Goal: Task Accomplishment & Management: Complete application form

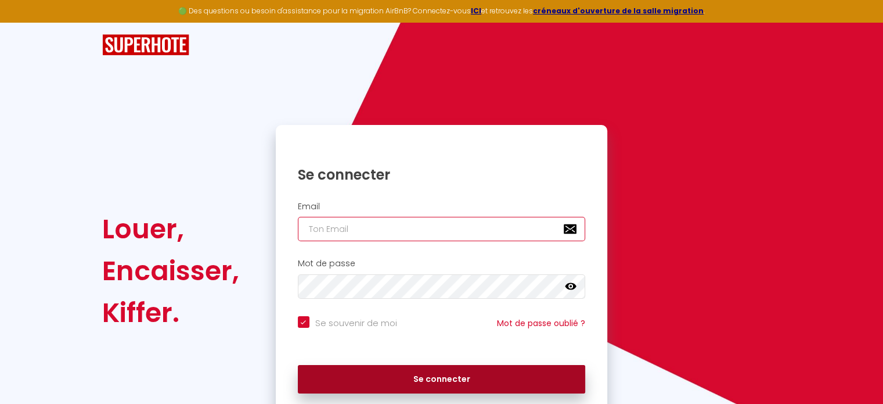
type input "[DOMAIN_NAME][EMAIL_ADDRESS][DOMAIN_NAME]"
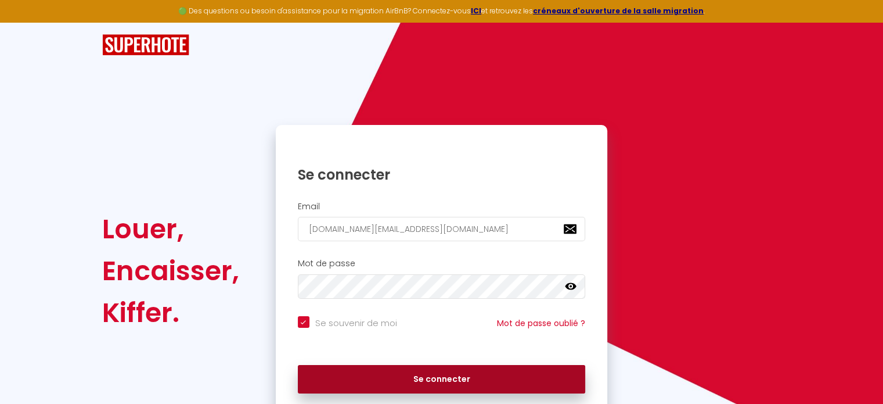
click at [424, 383] on button "Se connecter" at bounding box center [442, 379] width 288 height 29
checkbox input "true"
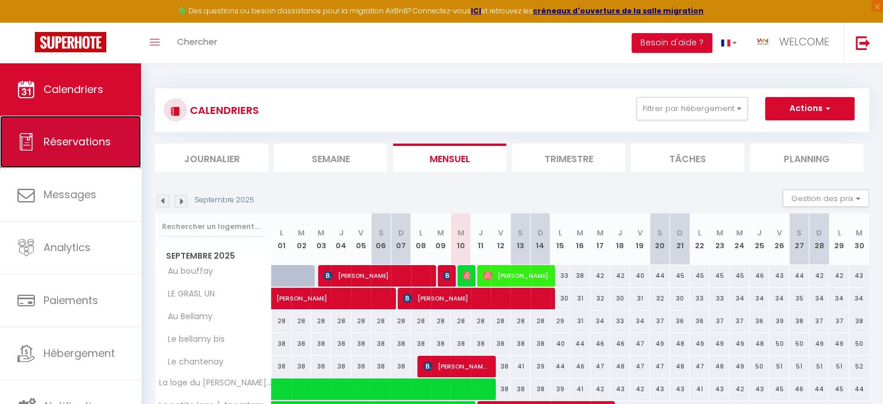
click at [100, 153] on link "Réservations" at bounding box center [70, 142] width 141 height 52
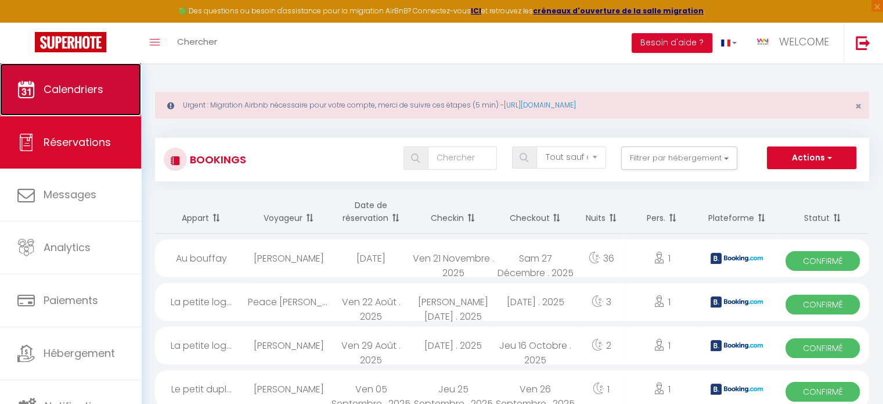
click at [89, 102] on link "Calendriers" at bounding box center [70, 89] width 141 height 52
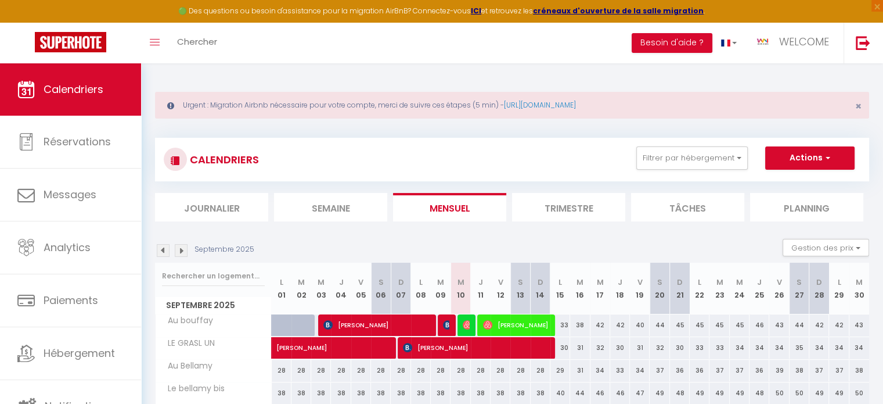
click at [228, 204] on li "Journalier" at bounding box center [211, 207] width 113 height 28
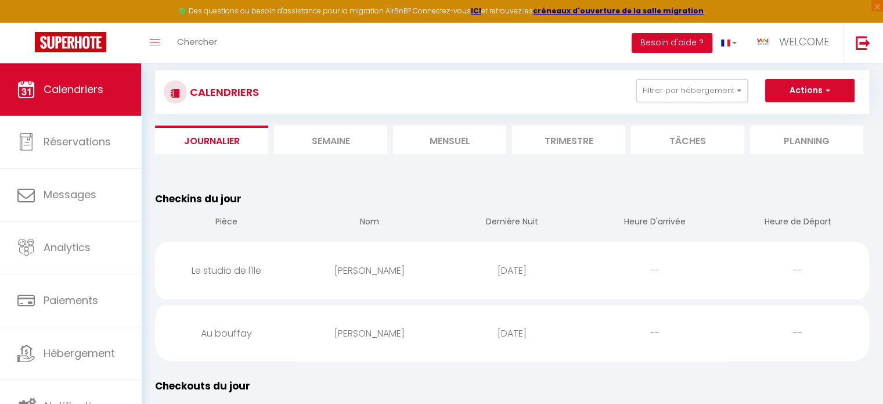
scroll to position [69, 0]
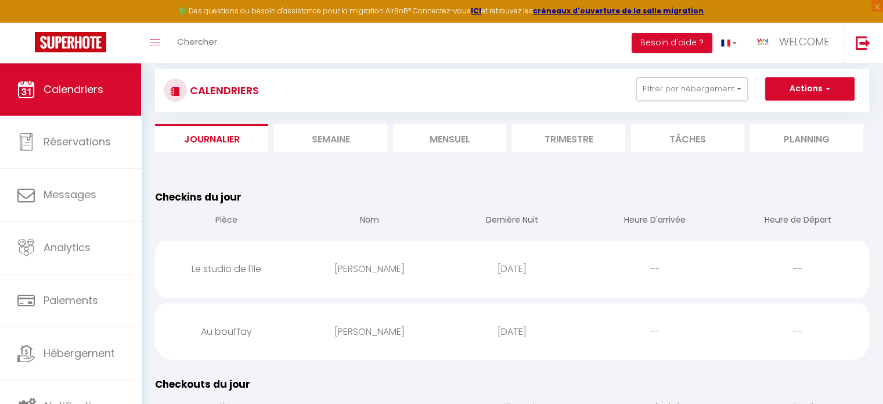
click at [263, 336] on div "Au bouffay" at bounding box center [226, 331] width 143 height 38
select select "0"
select select "1"
select select
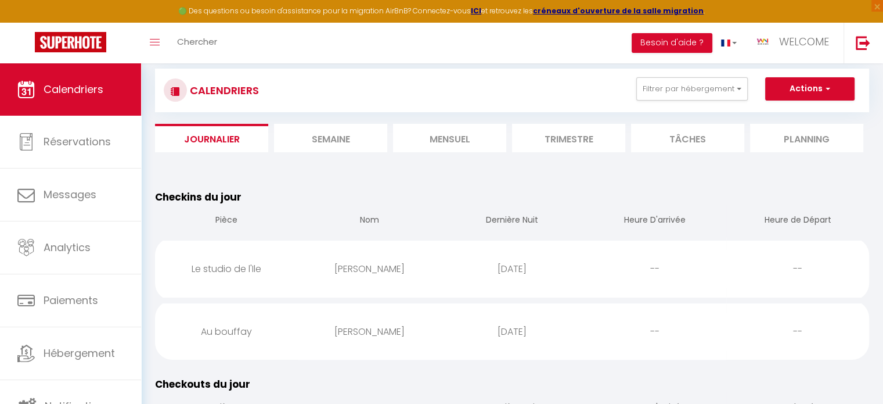
select select
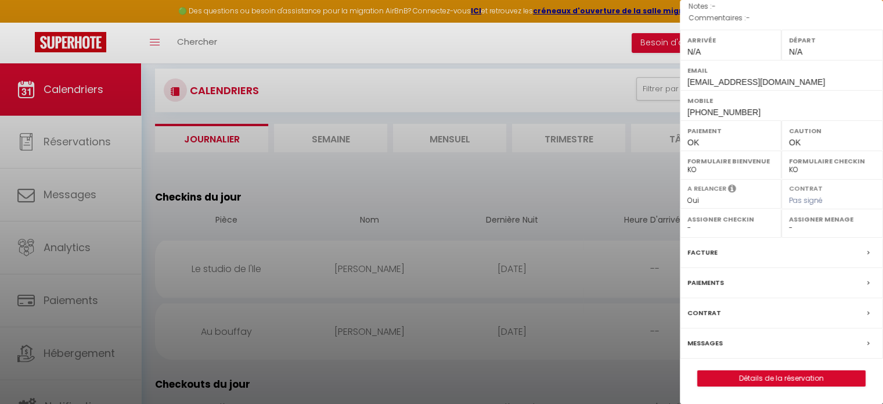
scroll to position [156, 0]
click at [777, 376] on link "Détails de la réservation" at bounding box center [781, 377] width 167 height 15
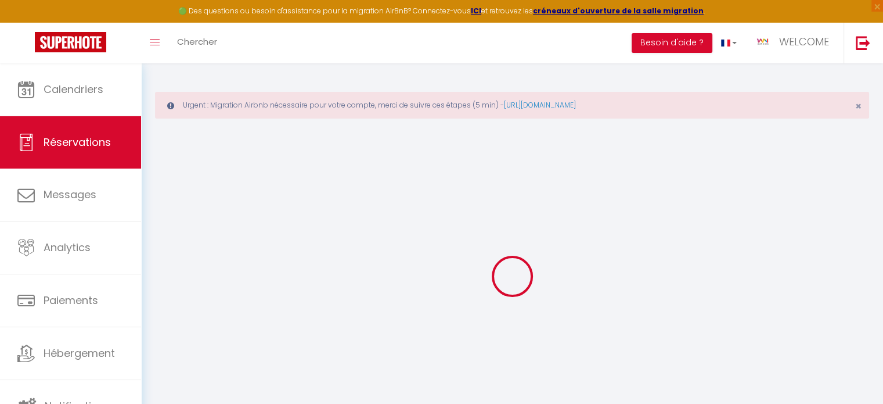
type input "[PERSON_NAME]"
type input "Bouhals"
type input "[EMAIL_ADDRESS][DOMAIN_NAME]"
type input "[PHONE_NUMBER]"
select select
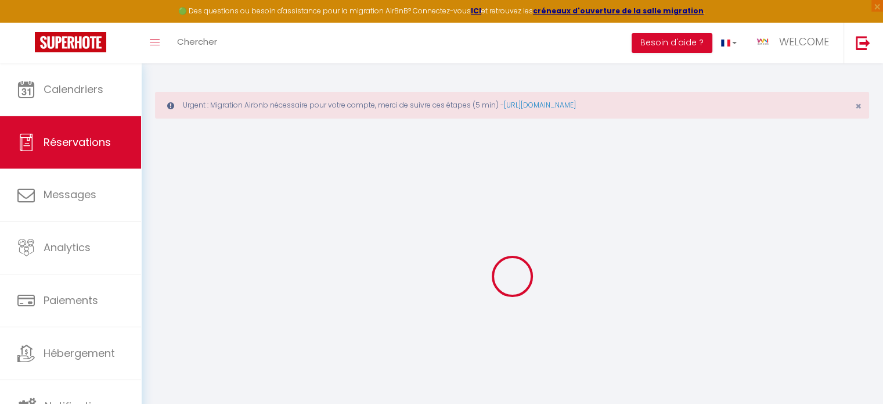
type input "2.21"
select select "23636"
select select "1"
select select
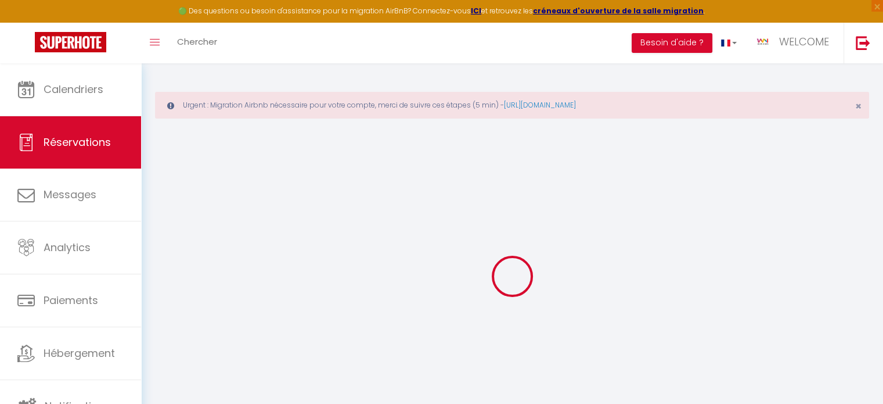
type input "1"
select select "12"
select select
type input "61.4"
checkbox input "false"
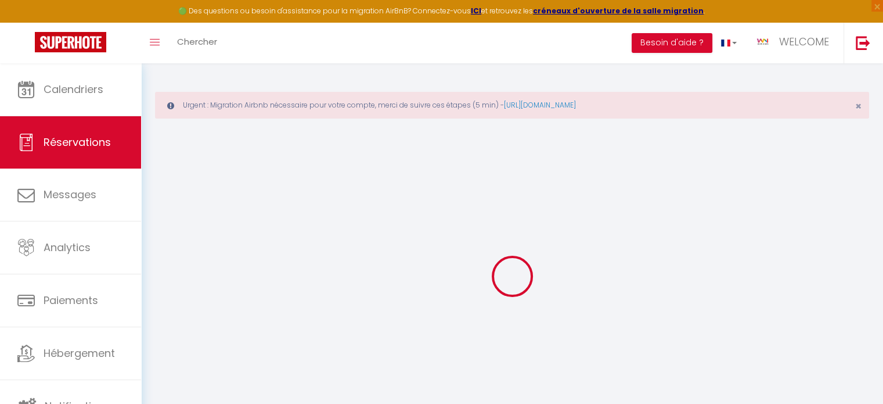
type input "0"
select select "1"
type input "0"
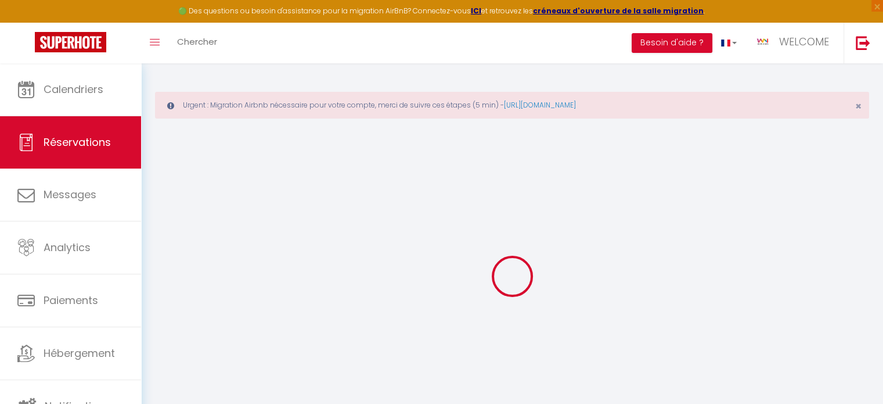
select select
select select "15"
checkbox input "false"
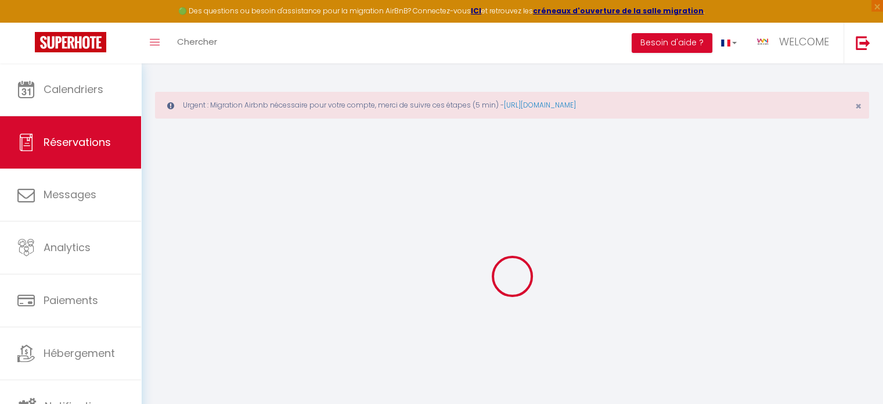
select select
checkbox input "false"
select select
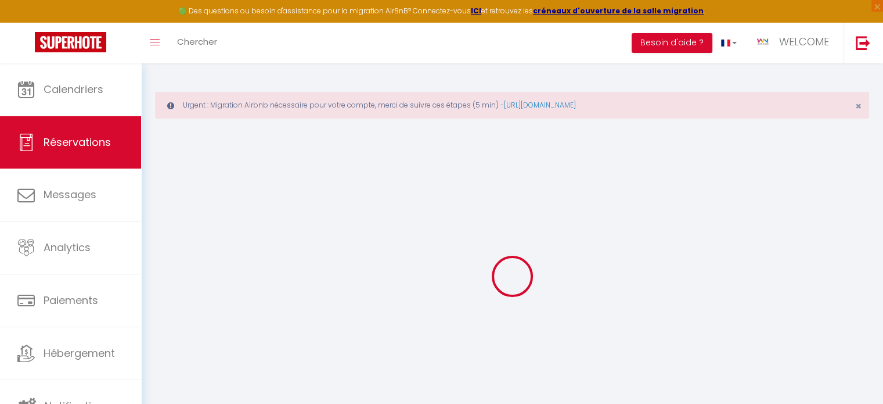
select select
checkbox input "false"
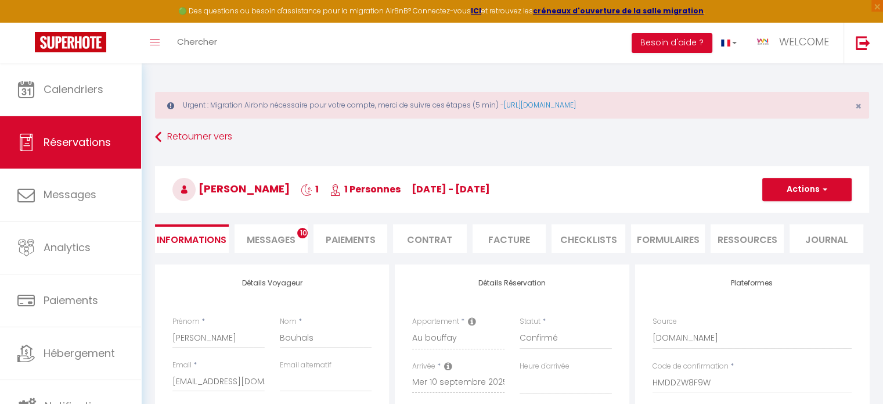
select select
type input "3.38"
select select
checkbox input "false"
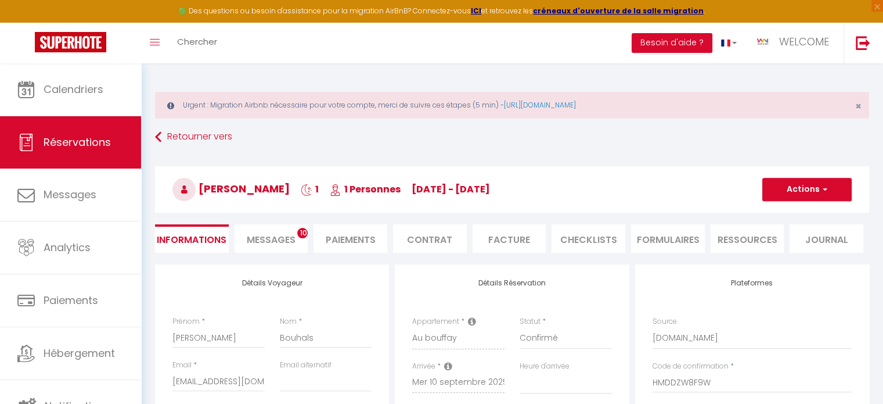
select select
checkbox input "false"
select select
click at [286, 235] on span "Messages" at bounding box center [271, 239] width 49 height 13
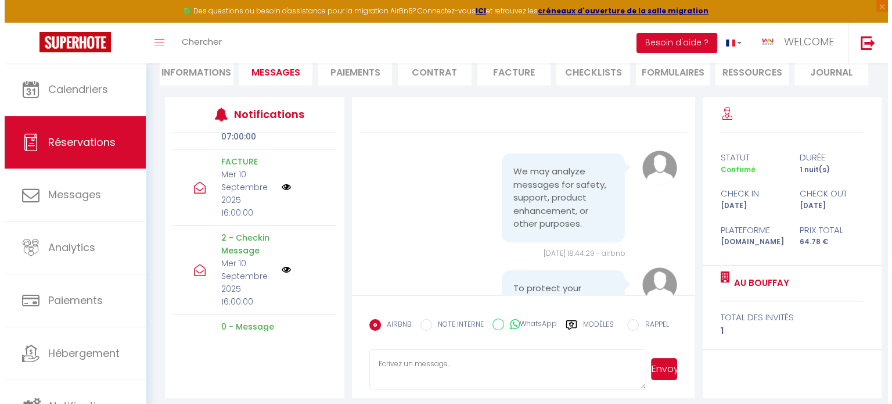
scroll to position [86, 0]
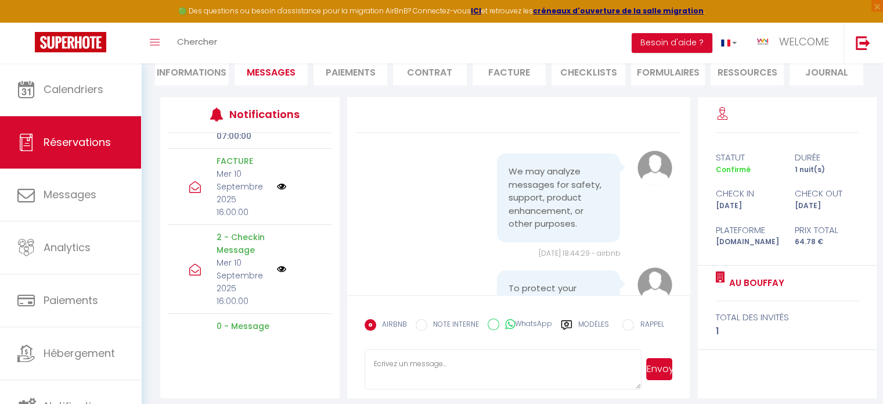
click at [277, 269] on img at bounding box center [281, 268] width 9 height 9
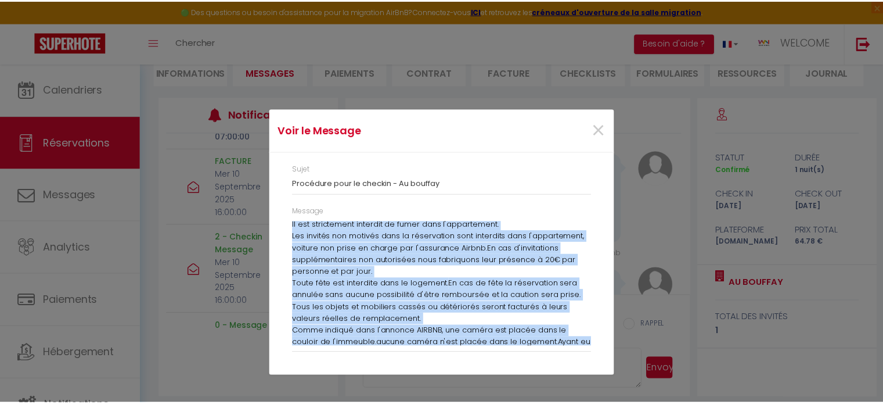
scroll to position [680, 0]
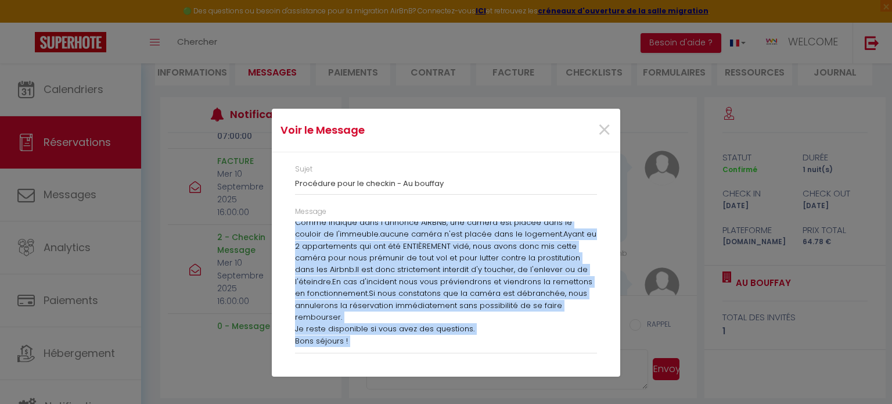
drag, startPoint x: 296, startPoint y: 223, endPoint x: 482, endPoint y: 354, distance: 227.6
click at [482, 354] on div "Message Bienvenue à [GEOGRAPHIC_DATA] ! [PERSON_NAME] nous sommes ravis de vous…" at bounding box center [445, 285] width 317 height 159
copy div "Loremipsu d Sitame ! Consect adip elitse doeiu te inci utlaboreet dolo magna al…"
click at [603, 127] on span "×" at bounding box center [604, 130] width 15 height 35
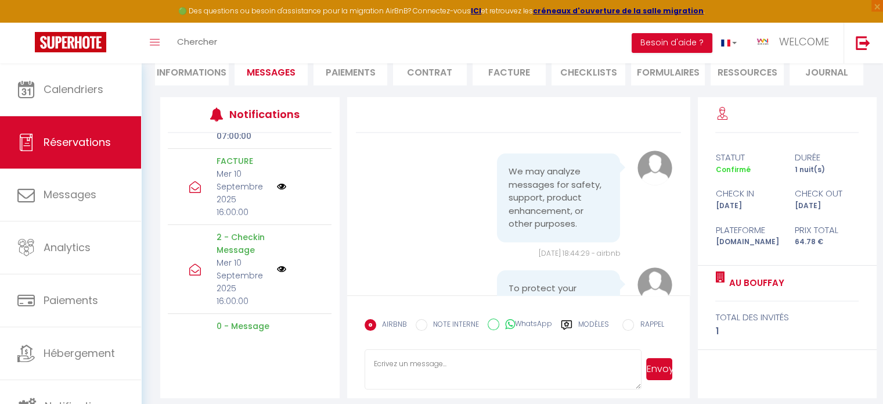
click at [470, 355] on textarea at bounding box center [504, 369] width 278 height 41
paste textarea "Loremipsu d Sitame ! Consect adip elitse doeiu te inci utlaboreet dolo magna al…"
type textarea "Loremipsu d Sitame ! Consect adip elitse doeiu te inci utlaboreet dolo magna al…"
click at [668, 361] on button "Envoyer" at bounding box center [659, 369] width 26 height 22
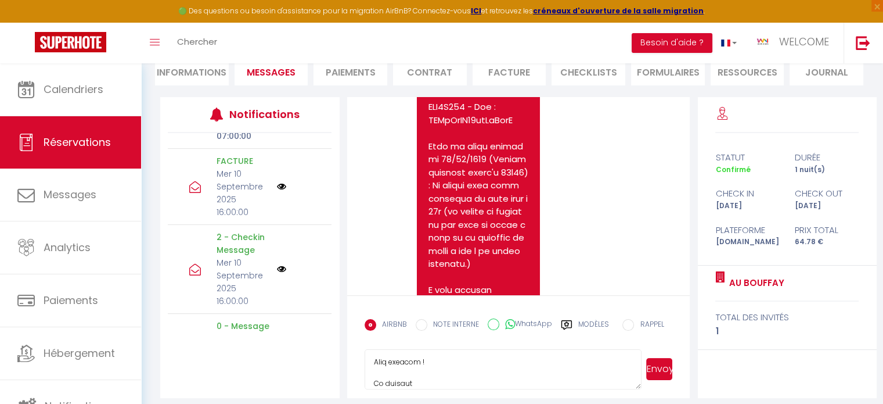
scroll to position [10065, 0]
